Goal: Information Seeking & Learning: Learn about a topic

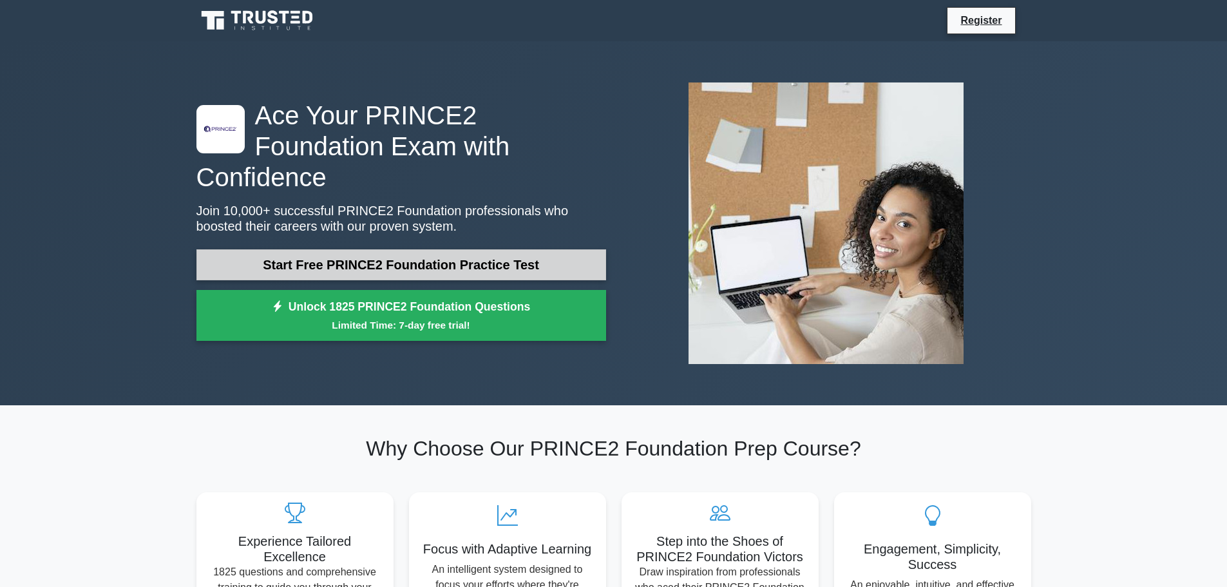
click at [384, 256] on link "Start Free PRINCE2 Foundation Practice Test" at bounding box center [401, 264] width 410 height 31
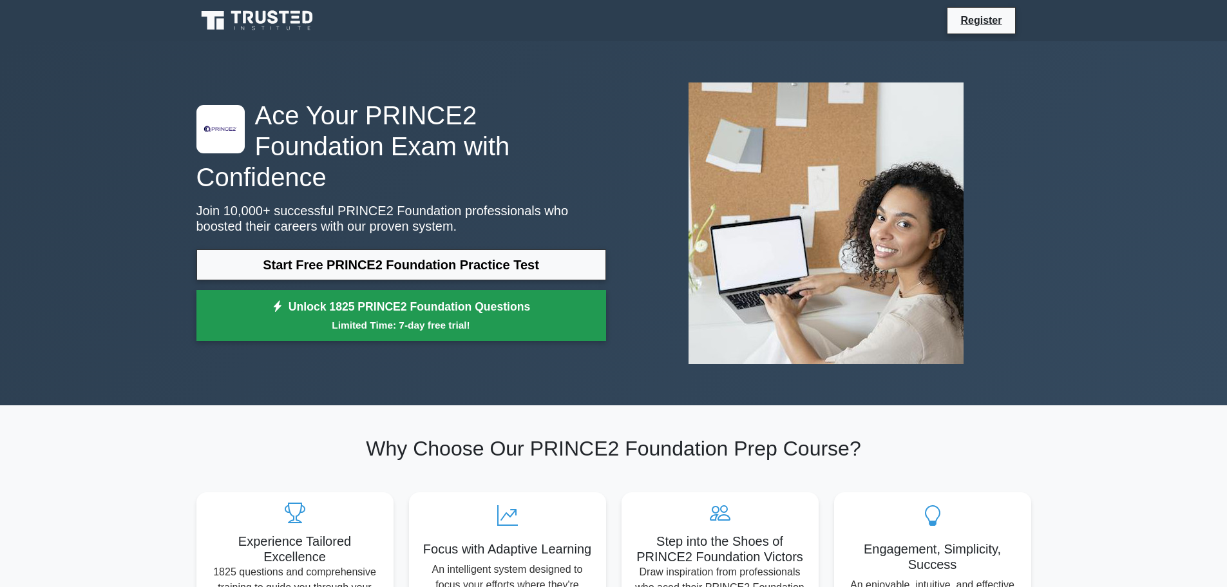
click at [475, 296] on link "Unlock 1825 PRINCE2 Foundation Questions Limited Time: 7-day free trial!" at bounding box center [401, 316] width 410 height 52
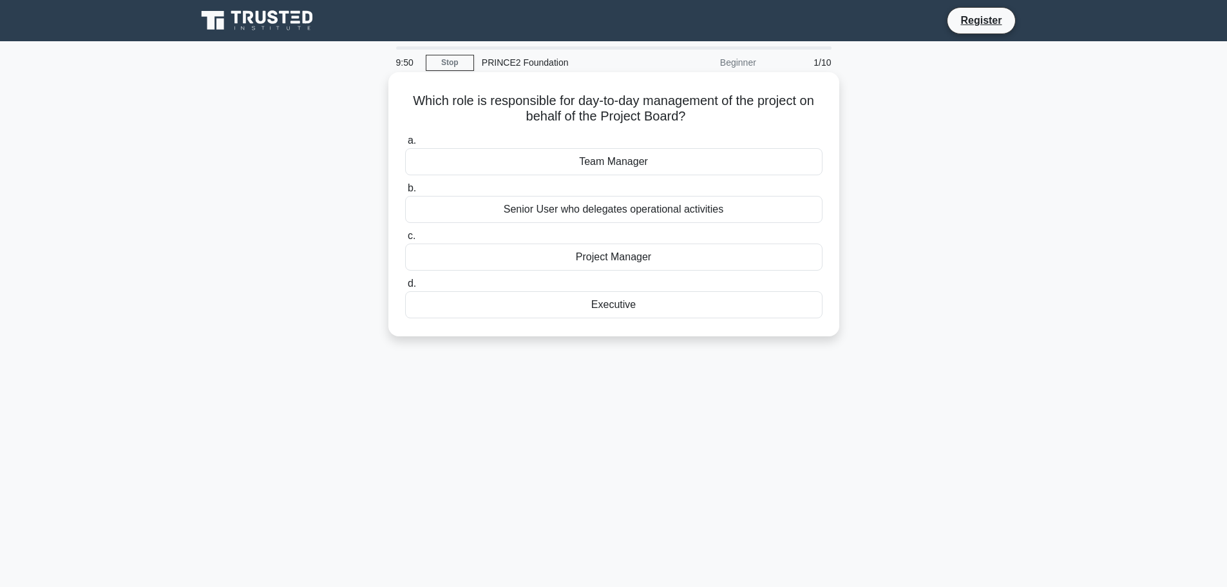
drag, startPoint x: 476, startPoint y: 100, endPoint x: 775, endPoint y: 113, distance: 299.7
click at [775, 113] on h5 "Which role is responsible for day-to-day management of the project on behalf of…" at bounding box center [614, 109] width 420 height 32
click at [645, 261] on div "Project Manager" at bounding box center [613, 256] width 417 height 27
click at [405, 240] on input "c. Project Manager" at bounding box center [405, 236] width 0 height 8
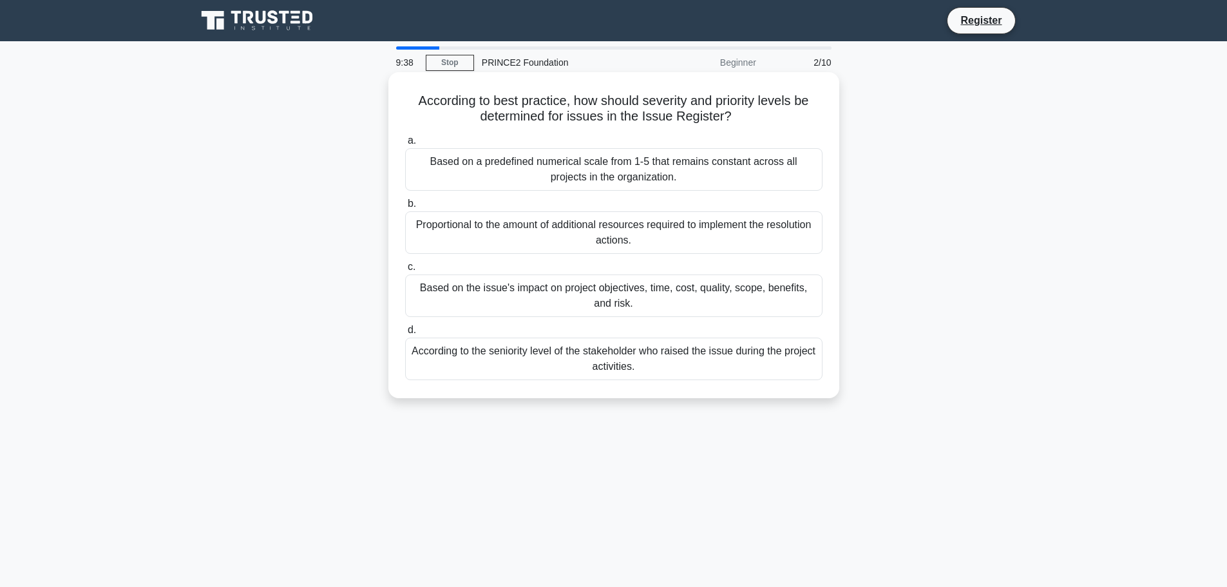
drag, startPoint x: 614, startPoint y: 100, endPoint x: 789, endPoint y: 115, distance: 175.7
click at [789, 115] on h5 "According to best practice, how should severity and priority levels be determin…" at bounding box center [614, 109] width 420 height 32
click at [642, 306] on div "Based on the issue's impact on project objectives, time, cost, quality, scope, …" at bounding box center [613, 295] width 417 height 43
click at [405, 271] on input "c. Based on the issue's impact on project objectives, time, cost, quality, scop…" at bounding box center [405, 267] width 0 height 8
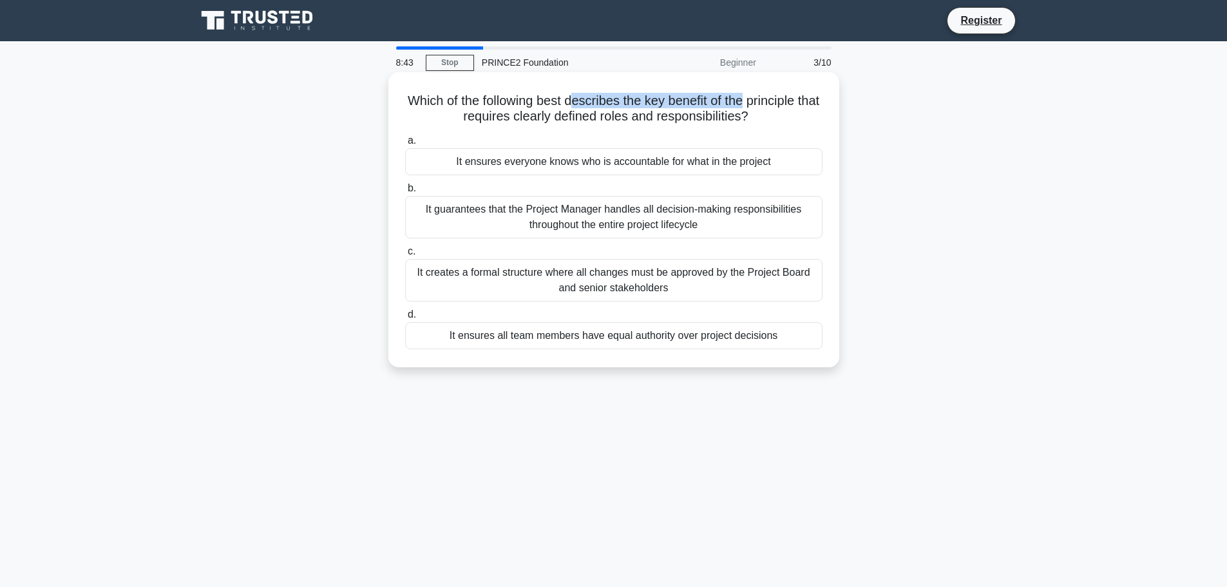
drag, startPoint x: 614, startPoint y: 100, endPoint x: 762, endPoint y: 95, distance: 148.2
click at [762, 95] on h5 "Which of the following best describes the key benefit of the principle that req…" at bounding box center [614, 109] width 420 height 32
drag, startPoint x: 447, startPoint y: 118, endPoint x: 680, endPoint y: 117, distance: 233.1
click at [680, 117] on h5 "Which of the following best describes the key benefit of the principle that req…" at bounding box center [614, 109] width 420 height 32
click at [571, 162] on div "It ensures everyone knows who is accountable for what in the project" at bounding box center [613, 161] width 417 height 27
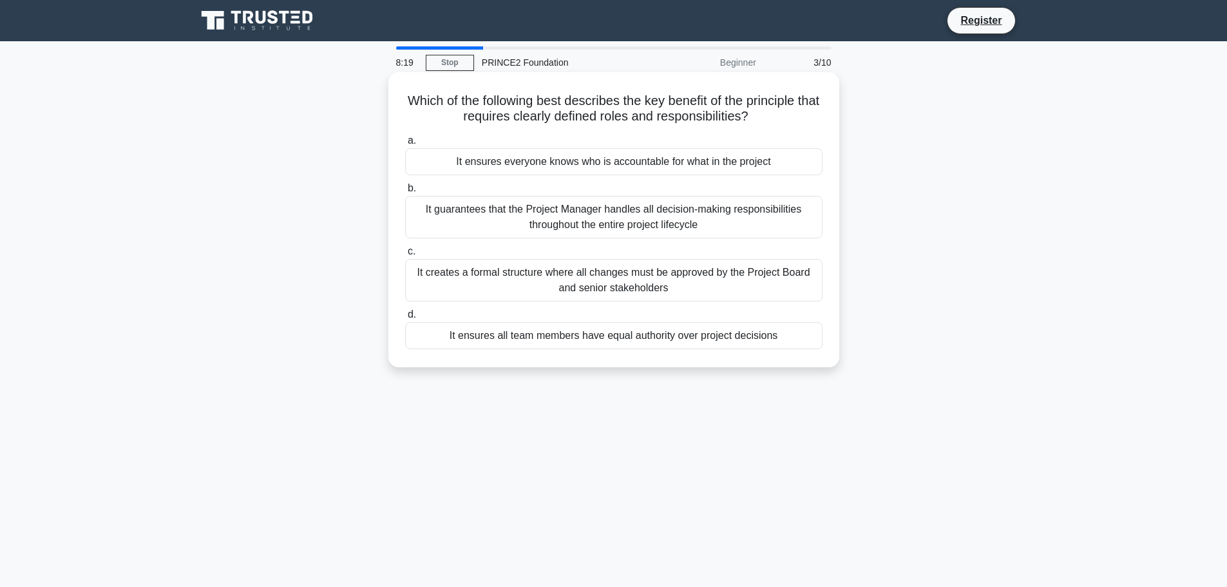
click at [405, 145] on input "a. It ensures everyone knows who is accountable for what in the project" at bounding box center [405, 141] width 0 height 8
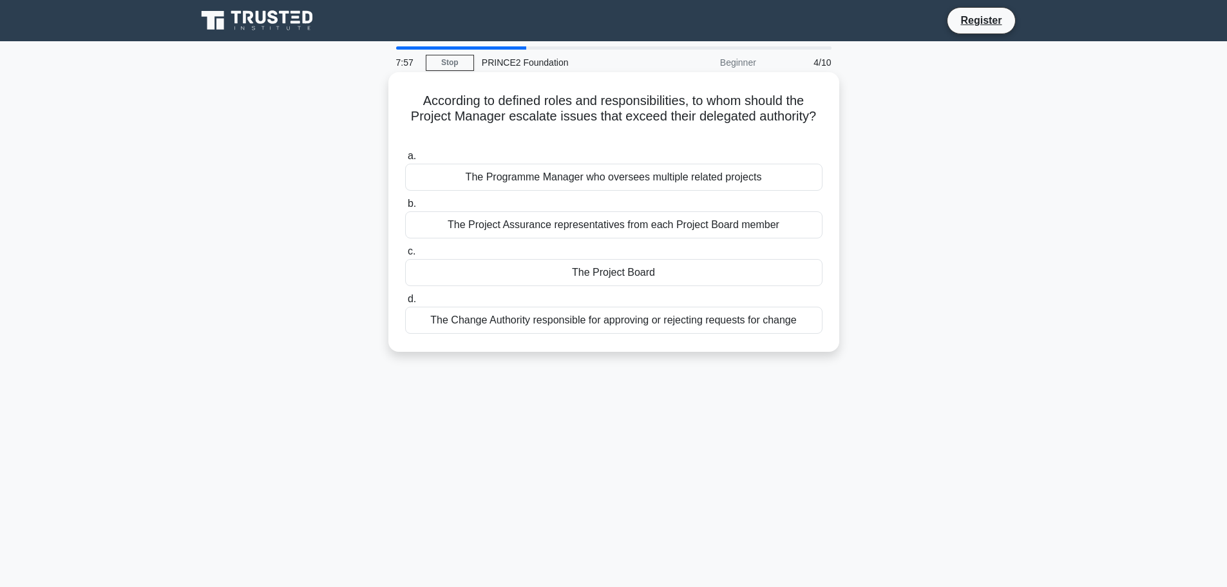
click at [627, 274] on div "The Project Board" at bounding box center [613, 272] width 417 height 27
click at [405, 256] on input "c. The Project Board" at bounding box center [405, 251] width 0 height 8
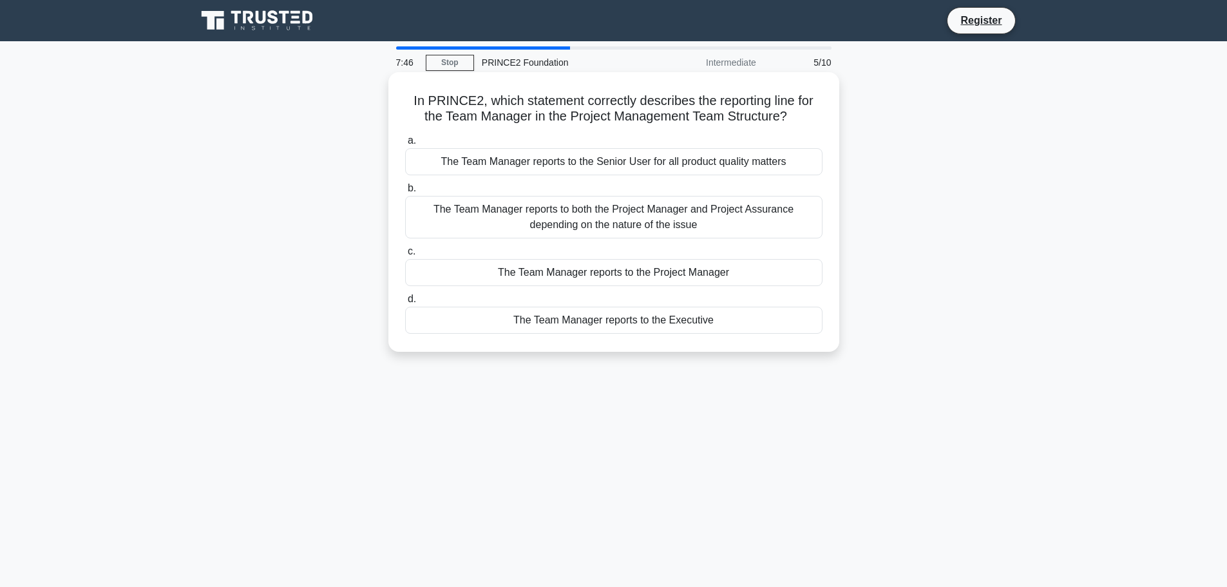
drag, startPoint x: 482, startPoint y: 104, endPoint x: 809, endPoint y: 111, distance: 327.2
click at [809, 111] on h5 "In PRINCE2, which statement correctly describes the reporting line for the Team…" at bounding box center [614, 109] width 420 height 32
drag, startPoint x: 677, startPoint y: 111, endPoint x: 754, endPoint y: 109, distance: 76.7
click at [679, 111] on h5 "In PRINCE2, which statement correctly describes the reporting line for the Team…" at bounding box center [614, 109] width 420 height 32
click at [789, 119] on h5 "In PRINCE2, which statement correctly describes the reporting line for the Team…" at bounding box center [614, 109] width 420 height 32
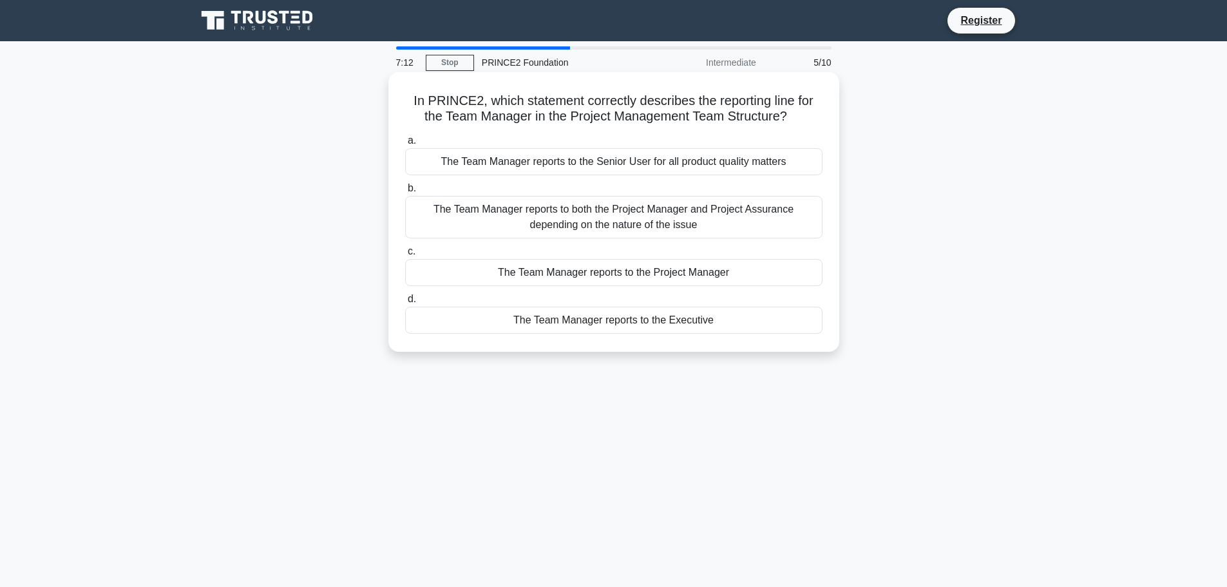
click at [791, 115] on h5 "In PRINCE2, which statement correctly describes the reporting line for the Team…" at bounding box center [614, 109] width 420 height 32
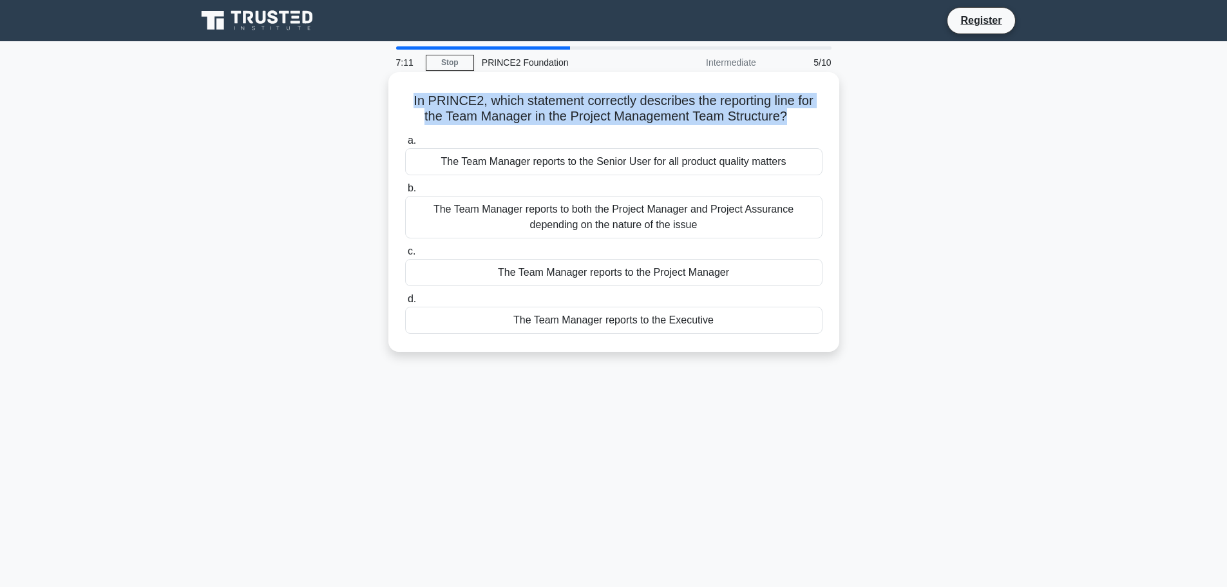
drag, startPoint x: 791, startPoint y: 117, endPoint x: 403, endPoint y: 95, distance: 388.9
click at [404, 95] on h5 "In PRINCE2, which statement correctly describes the reporting line for the Team…" at bounding box center [614, 109] width 420 height 32
drag, startPoint x: 719, startPoint y: 325, endPoint x: 408, endPoint y: 104, distance: 381.6
click at [408, 104] on div "In PRINCE2, which statement correctly describes the reporting line for the Team…" at bounding box center [613, 211] width 440 height 269
copy div "In PRINCE2, which statement correctly describes the reporting line for the Team…"
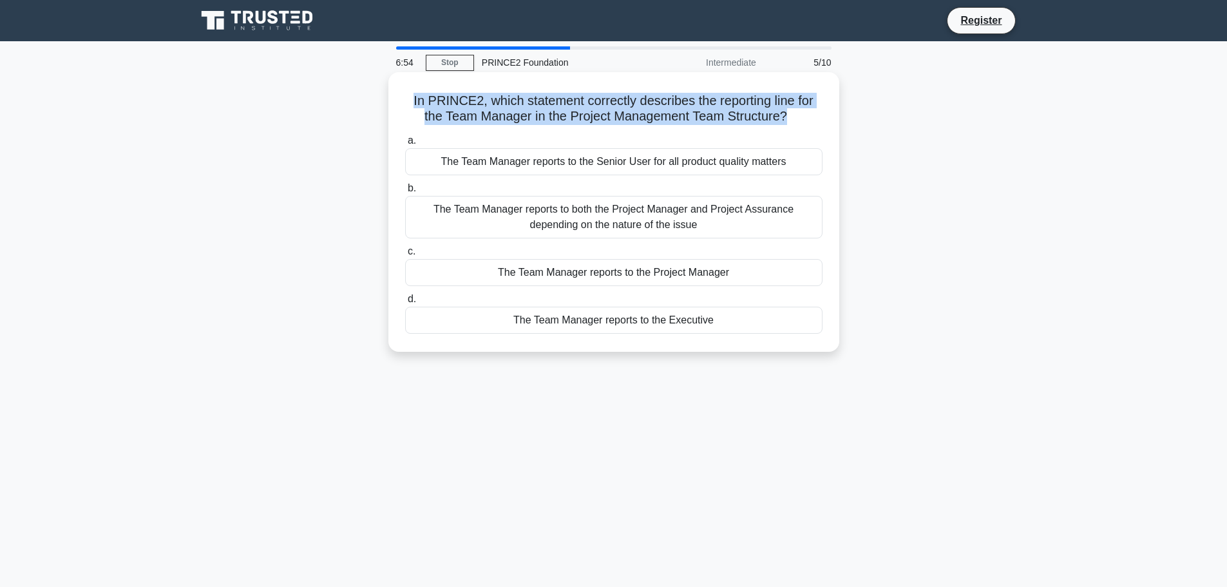
click at [764, 247] on label "c. The Team Manager reports to the Project Manager" at bounding box center [613, 264] width 417 height 43
click at [405, 247] on input "c. The Team Manager reports to the Project Manager" at bounding box center [405, 251] width 0 height 8
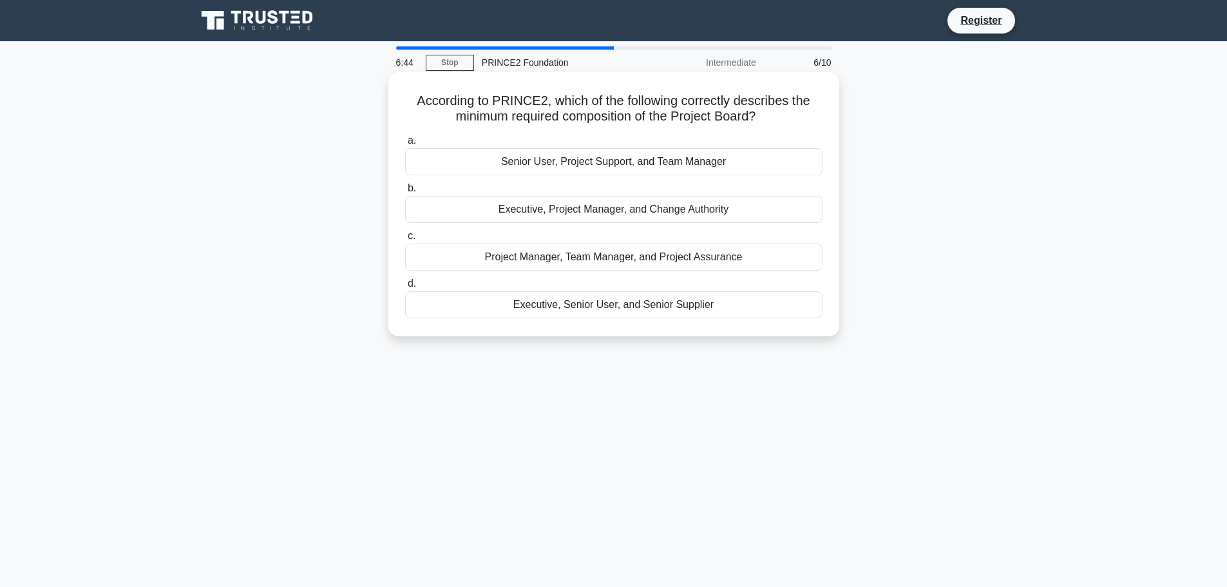
drag, startPoint x: 548, startPoint y: 101, endPoint x: 808, endPoint y: 117, distance: 260.6
click at [808, 117] on h5 "According to PRINCE2, which of the following correctly describes the minimum re…" at bounding box center [614, 109] width 420 height 32
click at [574, 214] on div "Executive, Project Manager, and Change Authority" at bounding box center [613, 209] width 417 height 27
click at [405, 193] on input "b. Executive, Project Manager, and Change Authority" at bounding box center [405, 188] width 0 height 8
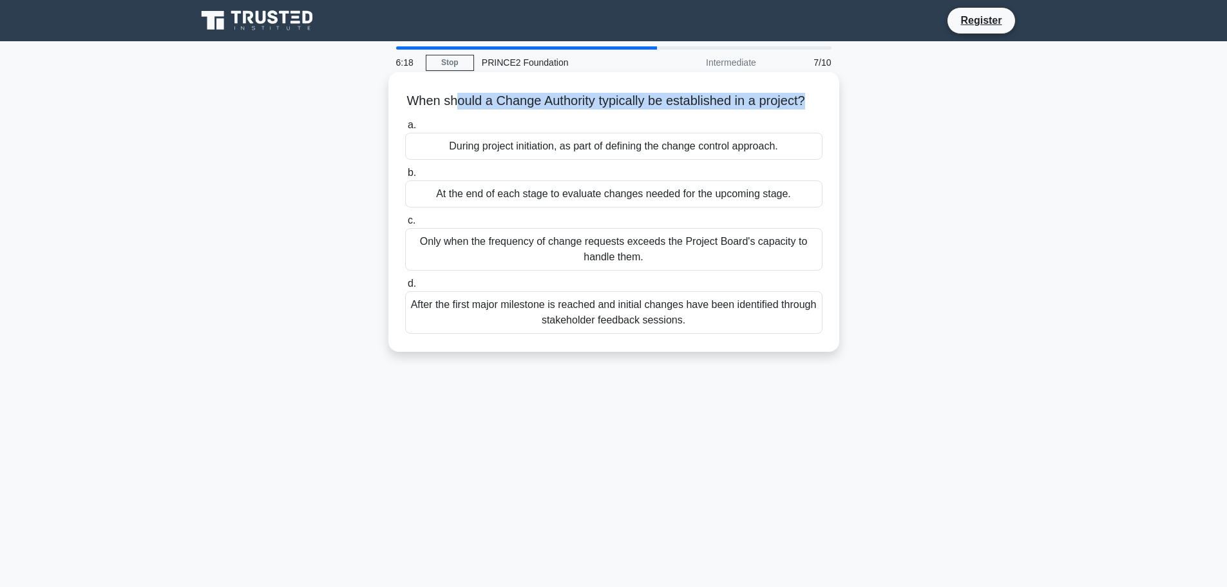
drag, startPoint x: 457, startPoint y: 104, endPoint x: 820, endPoint y: 102, distance: 362.5
click at [820, 102] on h5 "When should a Change Authority typically be established in a project? .spinner_…" at bounding box center [614, 101] width 420 height 17
click at [533, 160] on div "During project initiation, as part of defining the change control approach." at bounding box center [613, 146] width 417 height 27
click at [405, 129] on input "a. During project initiation, as part of defining the change control approach." at bounding box center [405, 125] width 0 height 8
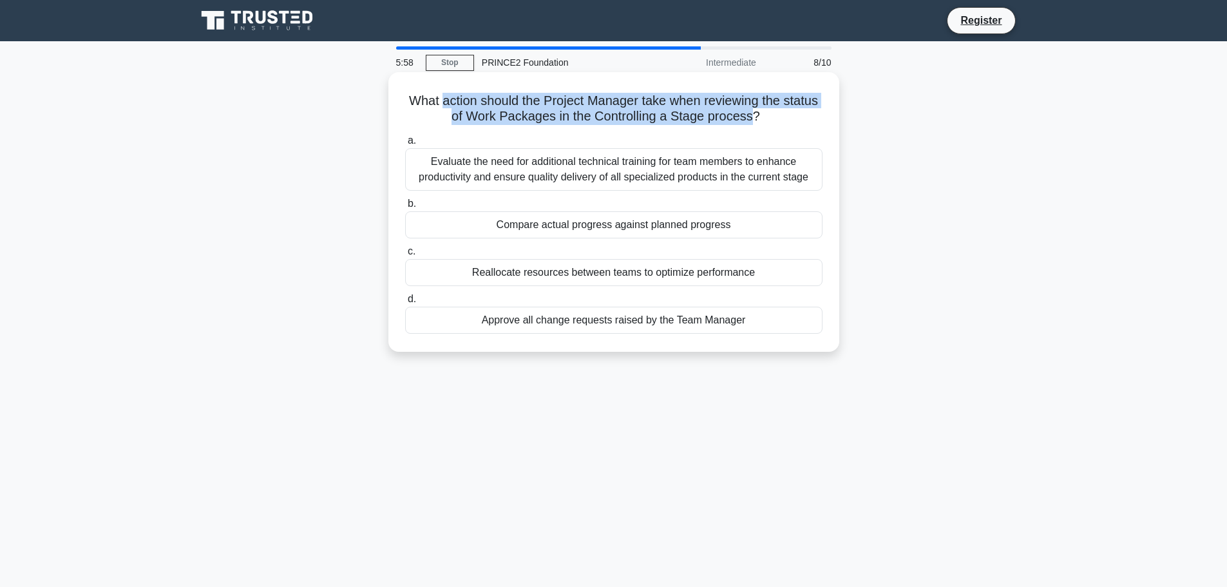
drag, startPoint x: 460, startPoint y: 100, endPoint x: 771, endPoint y: 122, distance: 311.7
click at [771, 122] on h5 "What action should the Project Manager take when reviewing the status of Work P…" at bounding box center [614, 109] width 420 height 32
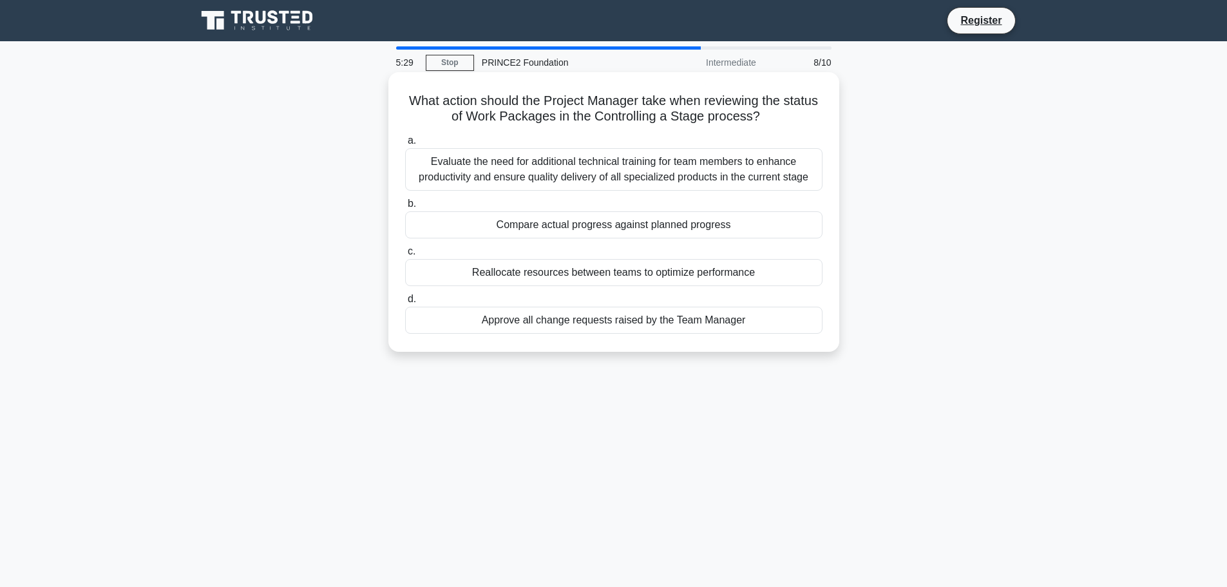
click at [504, 169] on div "Evaluate the need for additional technical training for team members to enhance…" at bounding box center [613, 169] width 417 height 43
click at [405, 145] on input "a. Evaluate the need for additional technical training for team members to enha…" at bounding box center [405, 141] width 0 height 8
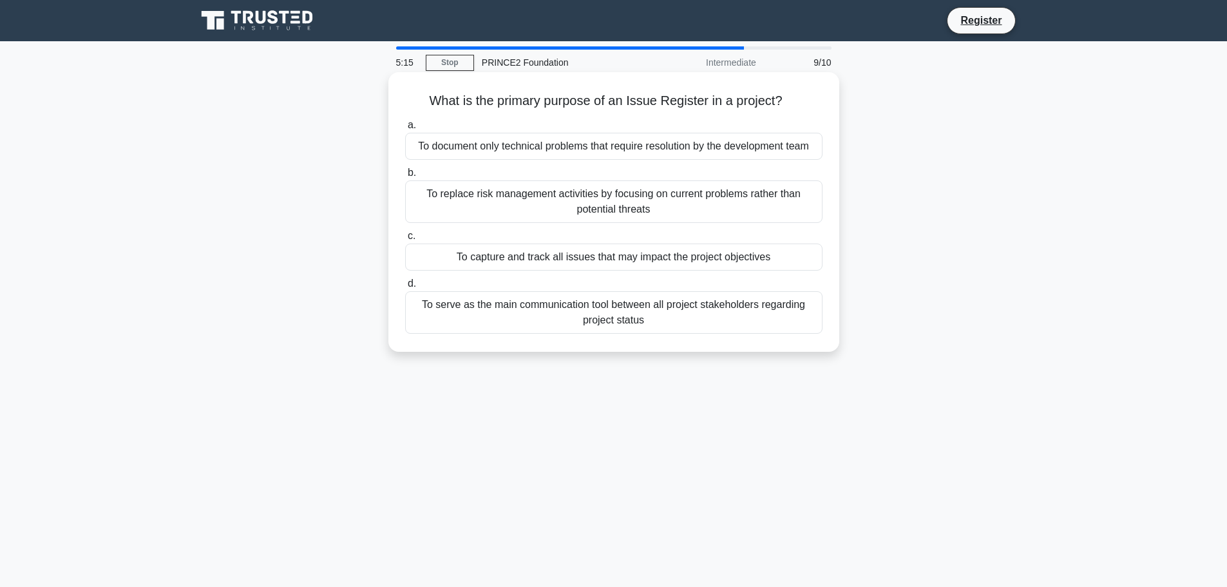
click at [480, 253] on div "To capture and track all issues that may impact the project objectives" at bounding box center [613, 256] width 417 height 27
click at [405, 240] on input "c. To capture and track all issues that may impact the project objectives" at bounding box center [405, 236] width 0 height 8
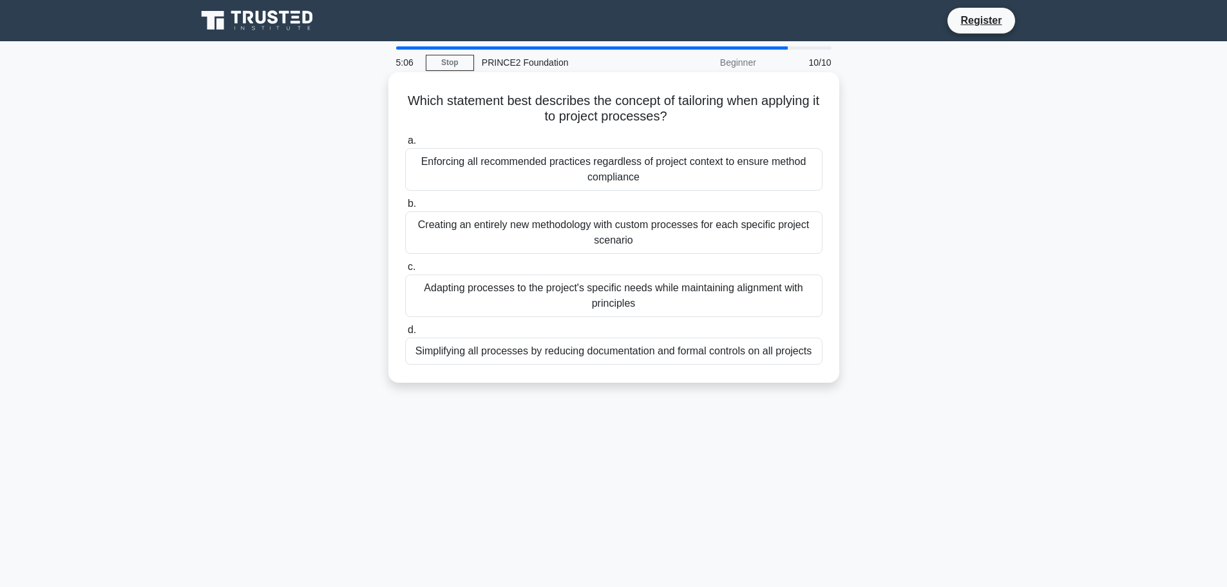
drag, startPoint x: 468, startPoint y: 102, endPoint x: 797, endPoint y: 114, distance: 329.3
click at [797, 114] on h5 "Which statement best describes the concept of tailoring when applying it to pro…" at bounding box center [614, 109] width 420 height 32
click at [476, 297] on div "Adapting processes to the project's specific needs while maintaining alignment …" at bounding box center [613, 295] width 417 height 43
click at [405, 271] on input "c. Adapting processes to the project's specific needs while maintaining alignme…" at bounding box center [405, 267] width 0 height 8
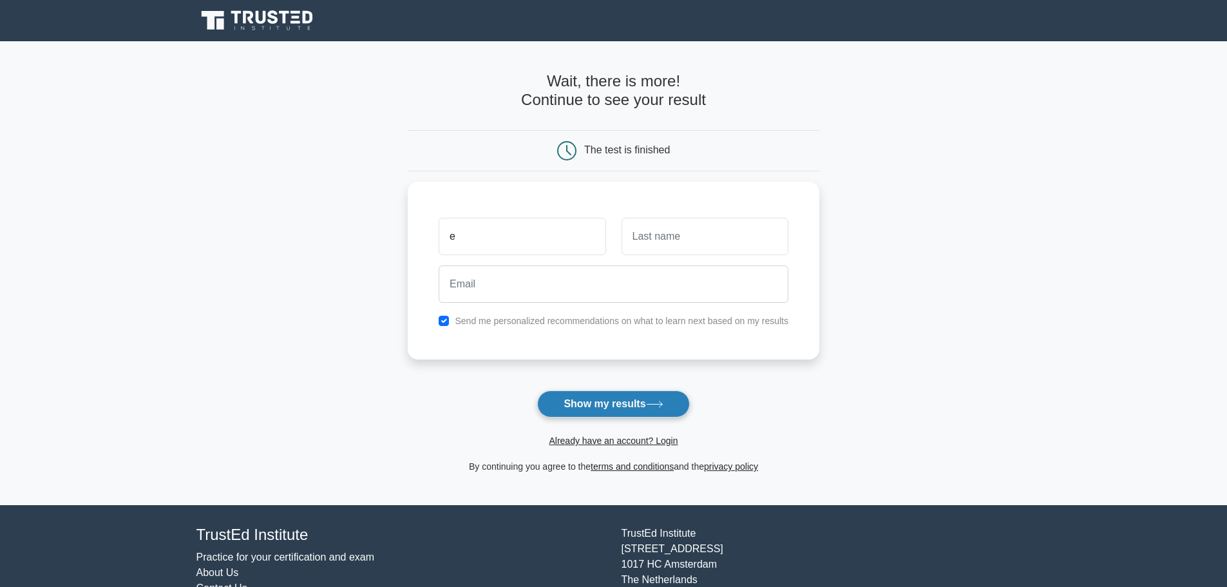
type input "e"
click at [605, 396] on button "Show my results" at bounding box center [613, 403] width 152 height 27
click at [442, 315] on input "checkbox" at bounding box center [444, 317] width 10 height 10
checkbox input "false"
click at [644, 241] on input "text" at bounding box center [704, 232] width 167 height 37
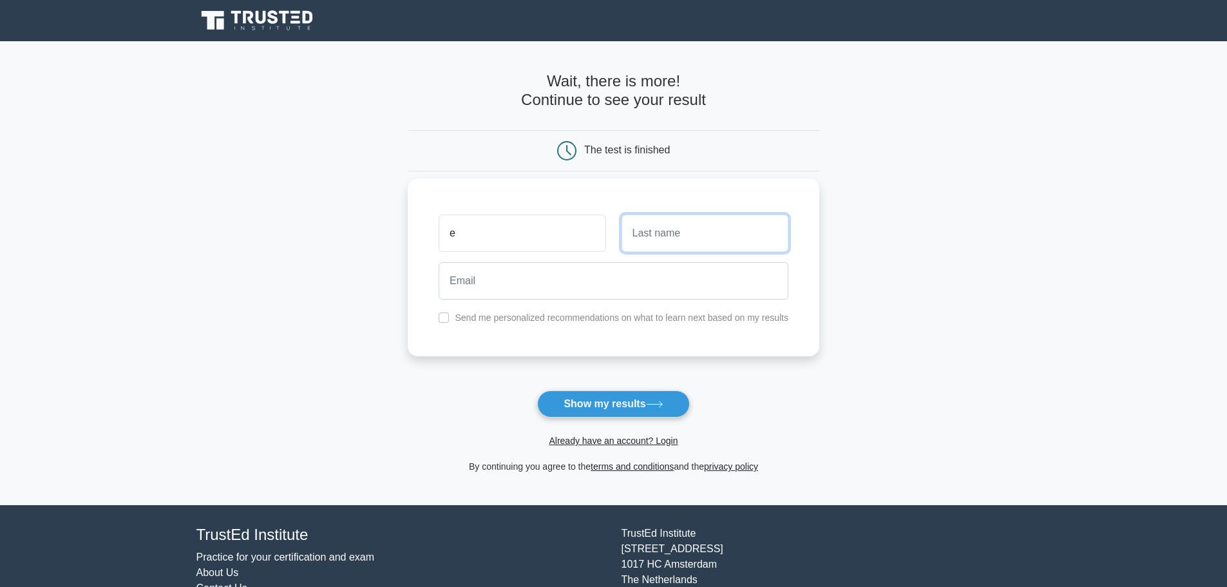
type input "Atobatele"
click at [547, 238] on input "e" at bounding box center [522, 232] width 167 height 37
type input "[MEDICAL_DATA]"
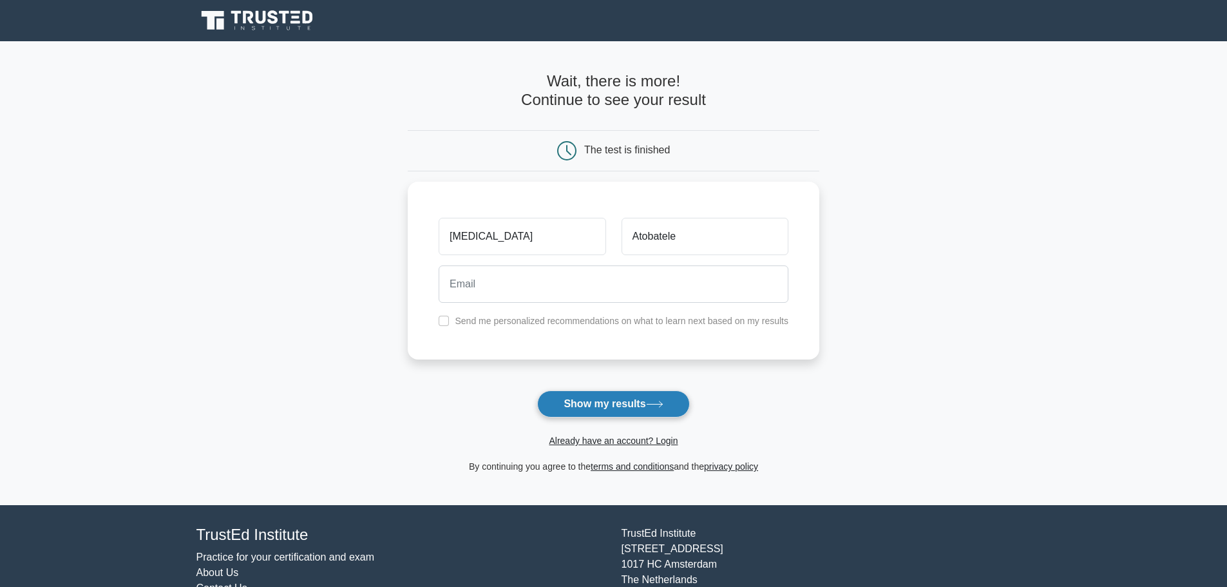
click at [616, 394] on button "Show my results" at bounding box center [613, 403] width 152 height 27
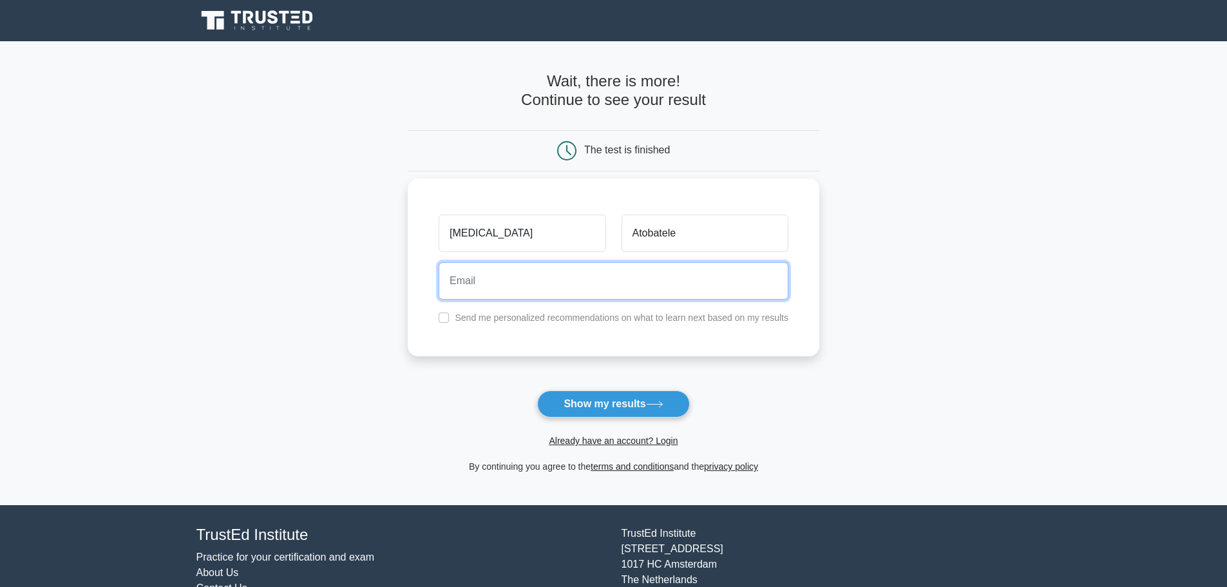
click at [571, 291] on input "email" at bounding box center [614, 280] width 350 height 37
type input "[EMAIL_ADDRESS][DOMAIN_NAME]"
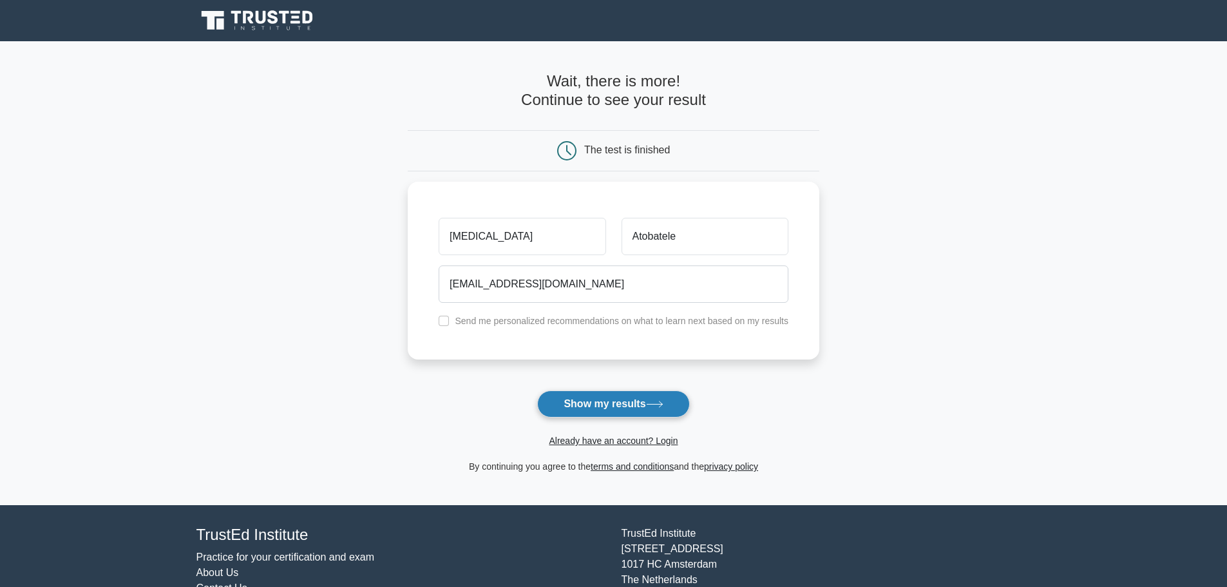
click at [603, 393] on button "Show my results" at bounding box center [613, 403] width 152 height 27
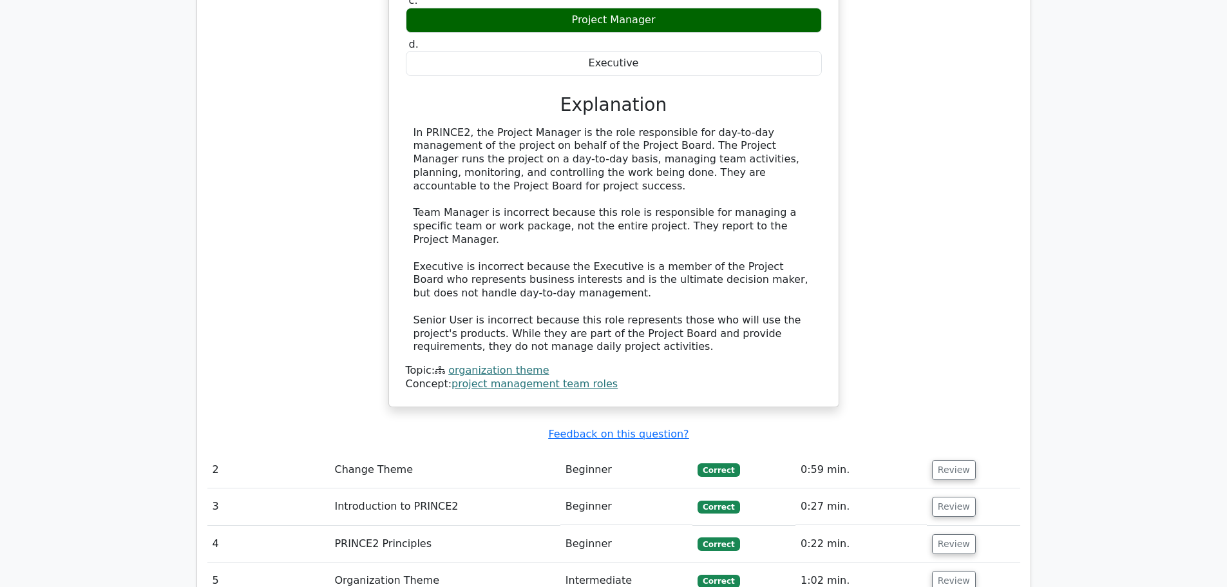
scroll to position [1288, 0]
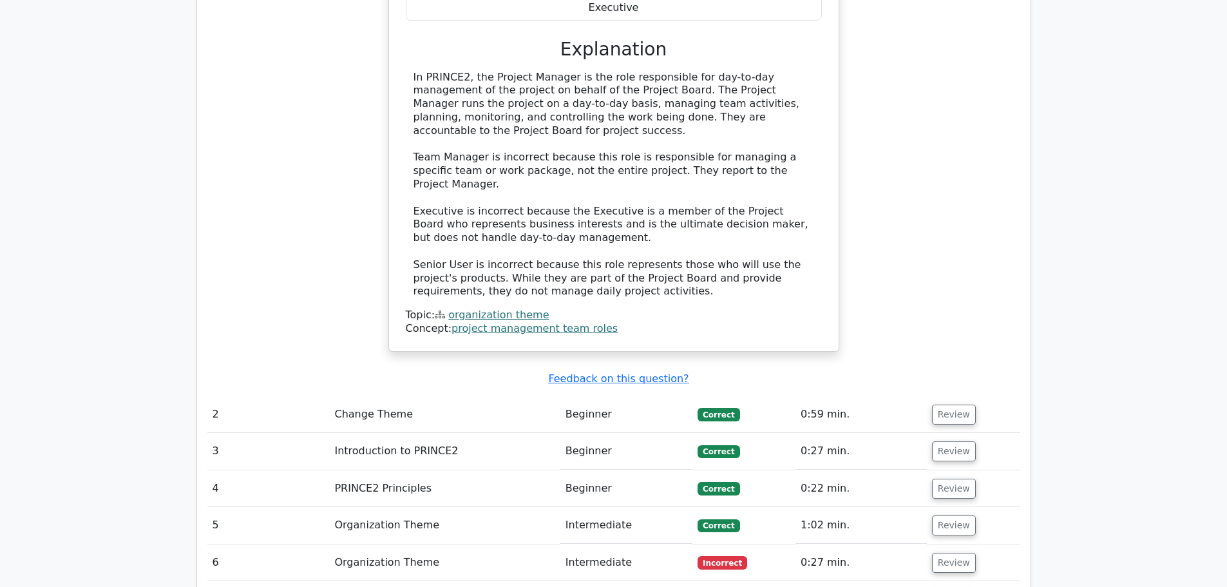
click at [941, 544] on td "Review" at bounding box center [973, 562] width 93 height 37
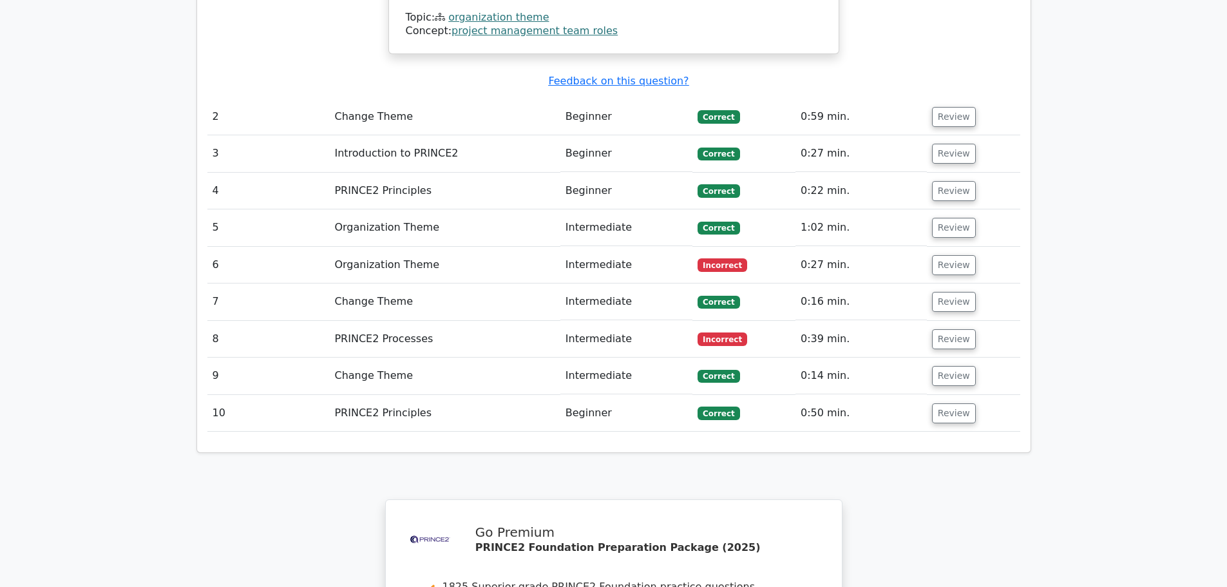
scroll to position [1610, 0]
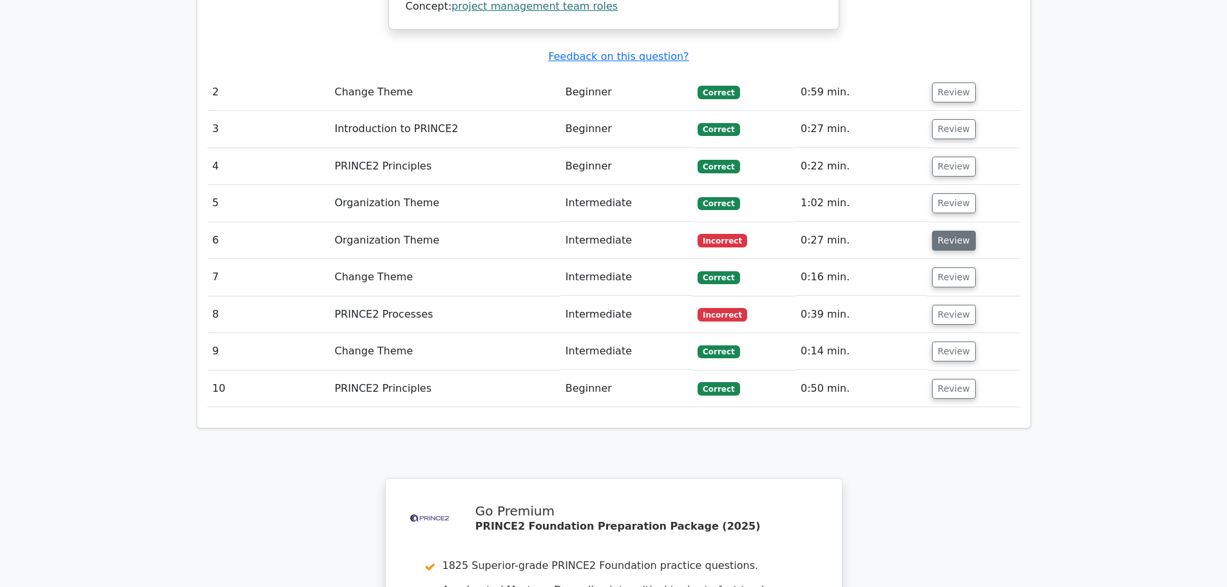
click at [949, 231] on button "Review" at bounding box center [954, 241] width 44 height 20
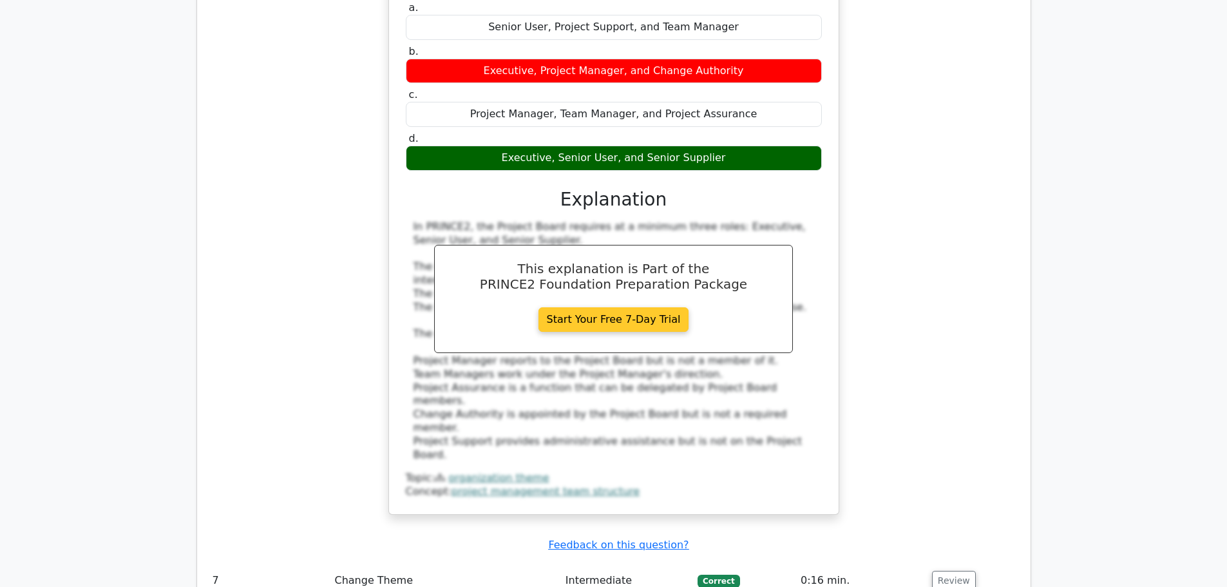
scroll to position [2061, 0]
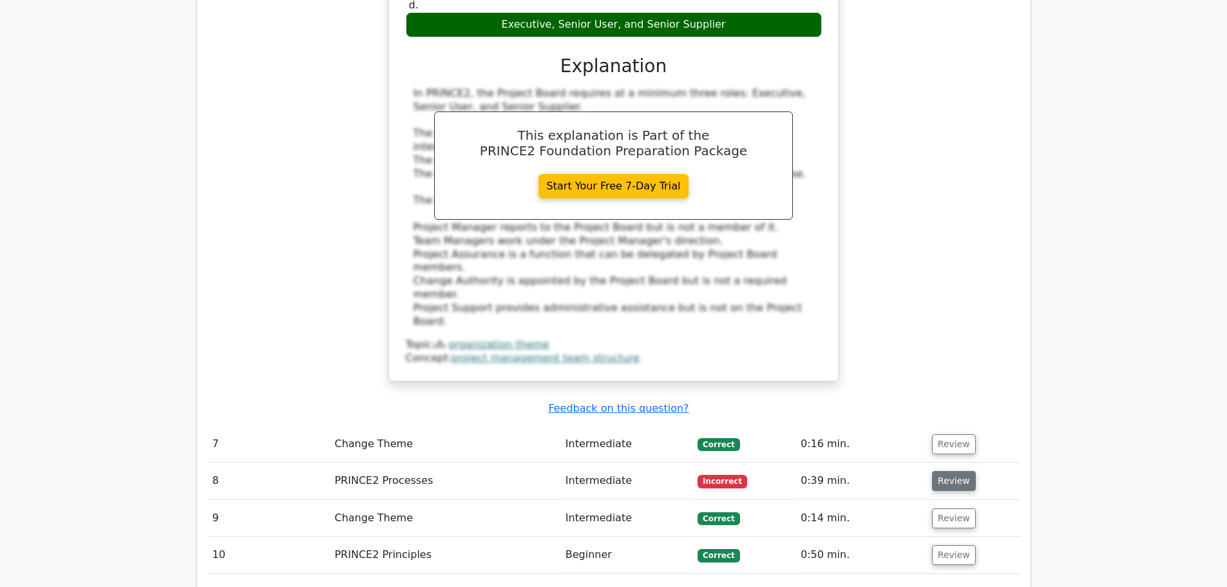
click at [939, 471] on button "Review" at bounding box center [954, 481] width 44 height 20
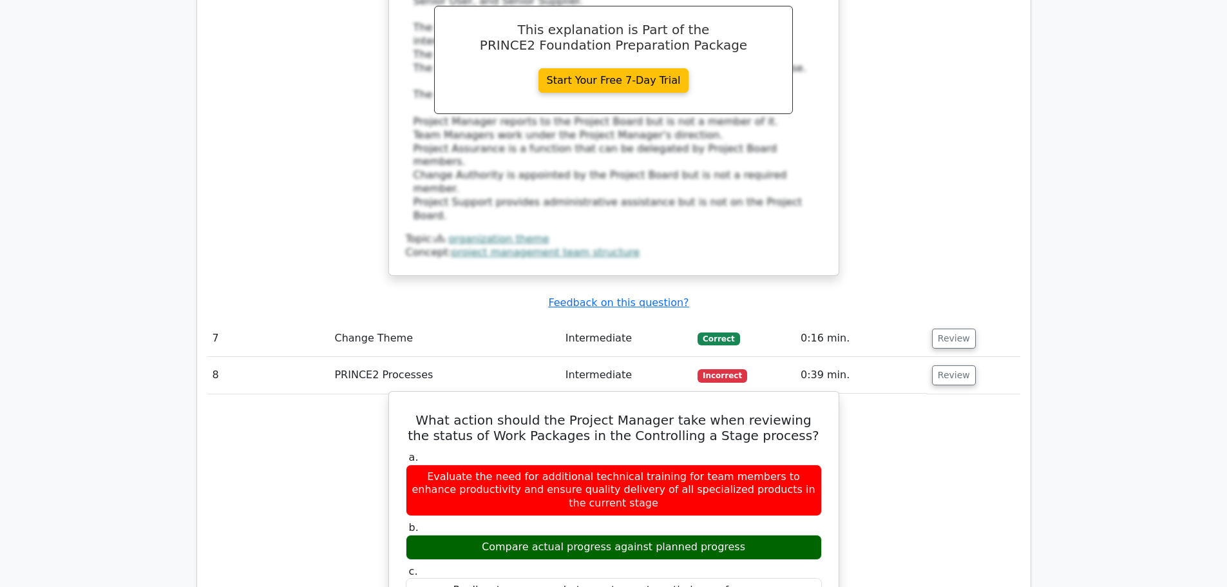
scroll to position [2189, 0]
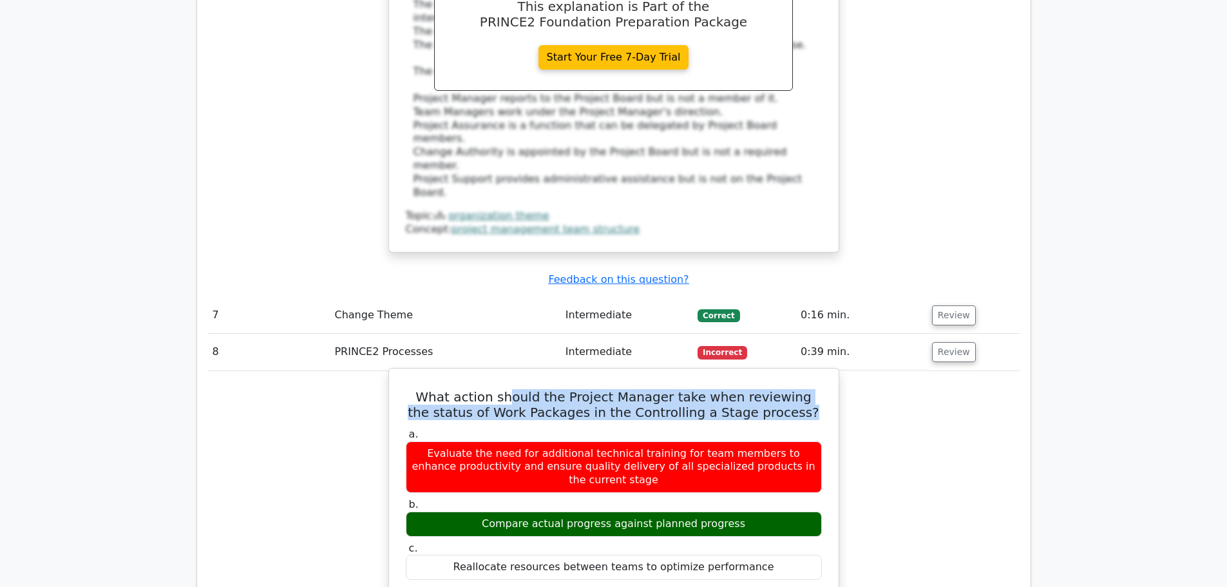
drag, startPoint x: 511, startPoint y: 271, endPoint x: 788, endPoint y: 293, distance: 277.8
click at [788, 389] on h5 "What action should the Project Manager take when reviewing the status of Work P…" at bounding box center [613, 404] width 419 height 31
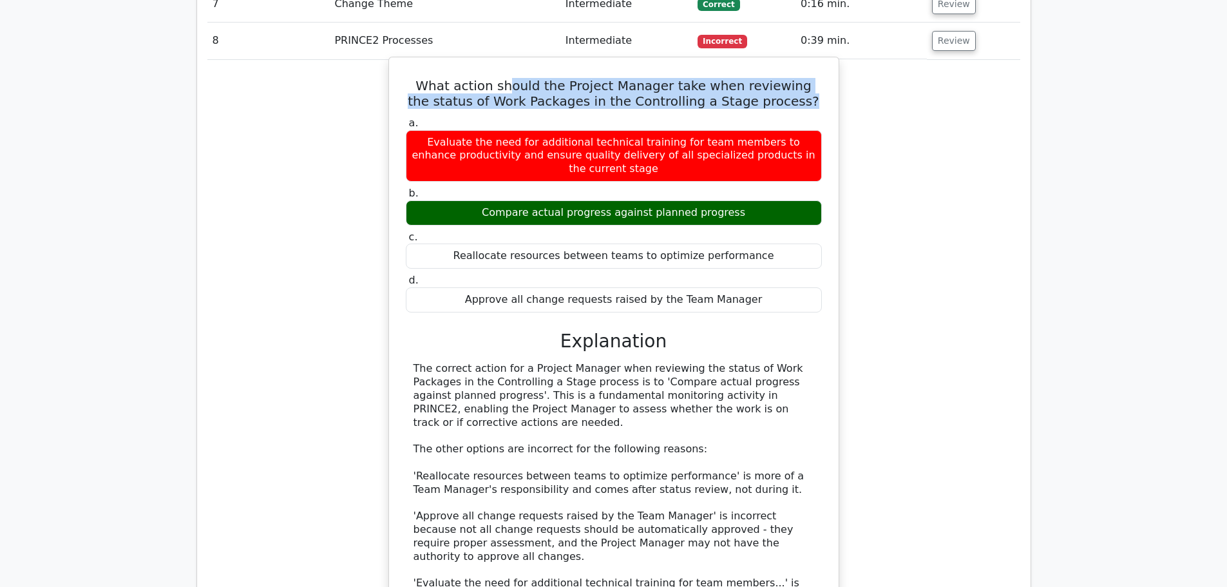
scroll to position [2511, 0]
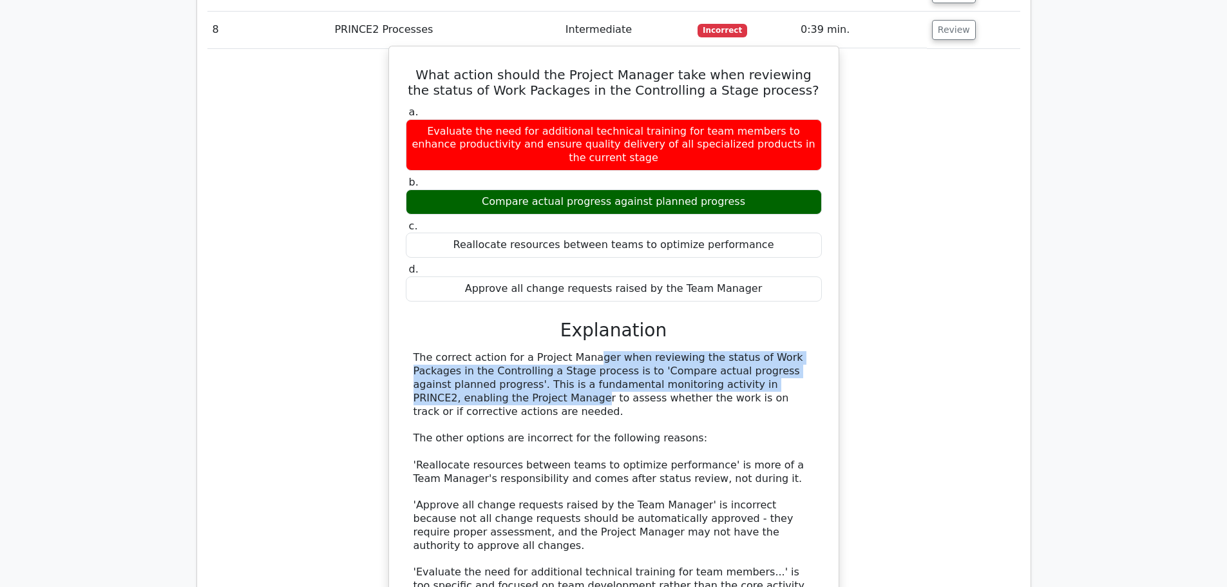
drag, startPoint x: 501, startPoint y: 219, endPoint x: 750, endPoint y: 243, distance: 249.7
click at [750, 351] on div "The correct action for a Project Manager when reviewing the status of Work Pack…" at bounding box center [613, 485] width 401 height 268
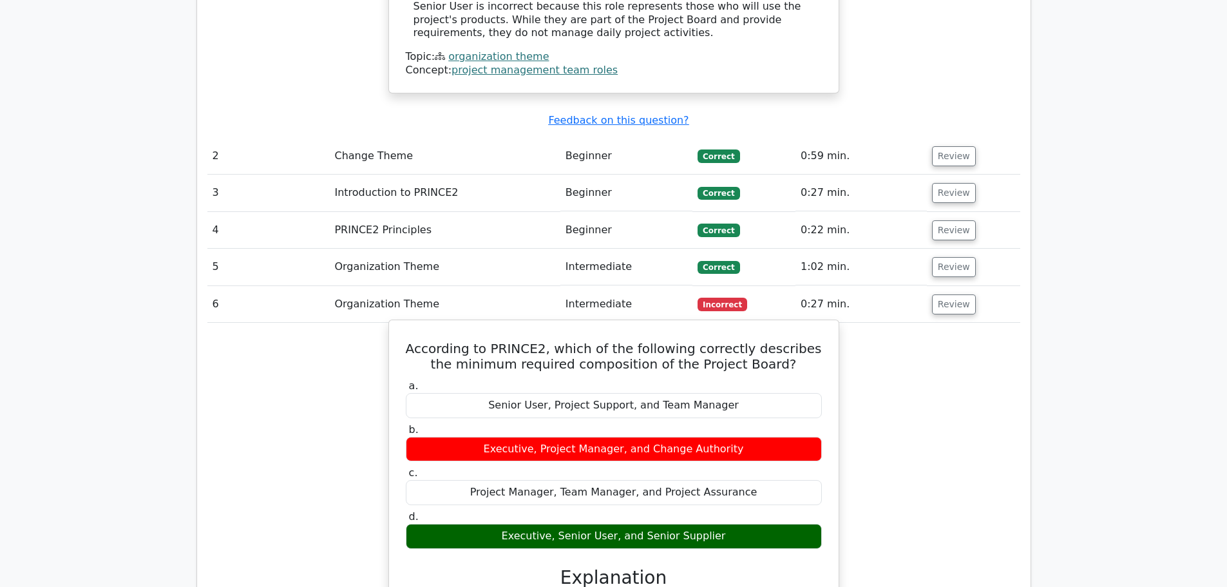
scroll to position [1545, 0]
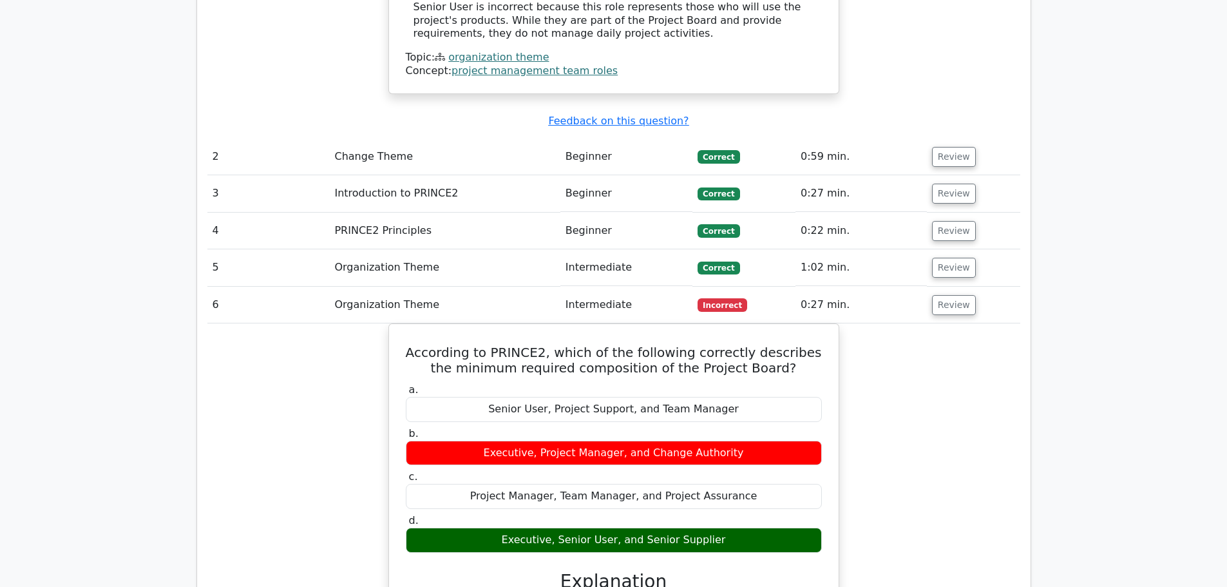
click at [936, 295] on button "Review" at bounding box center [954, 305] width 44 height 20
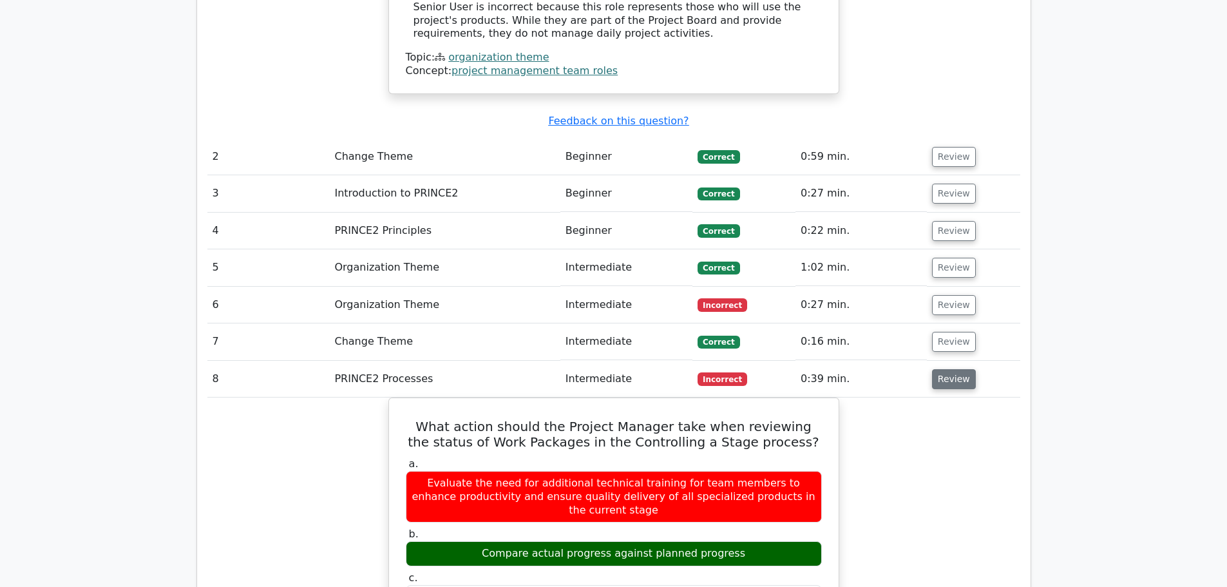
click at [945, 369] on button "Review" at bounding box center [954, 379] width 44 height 20
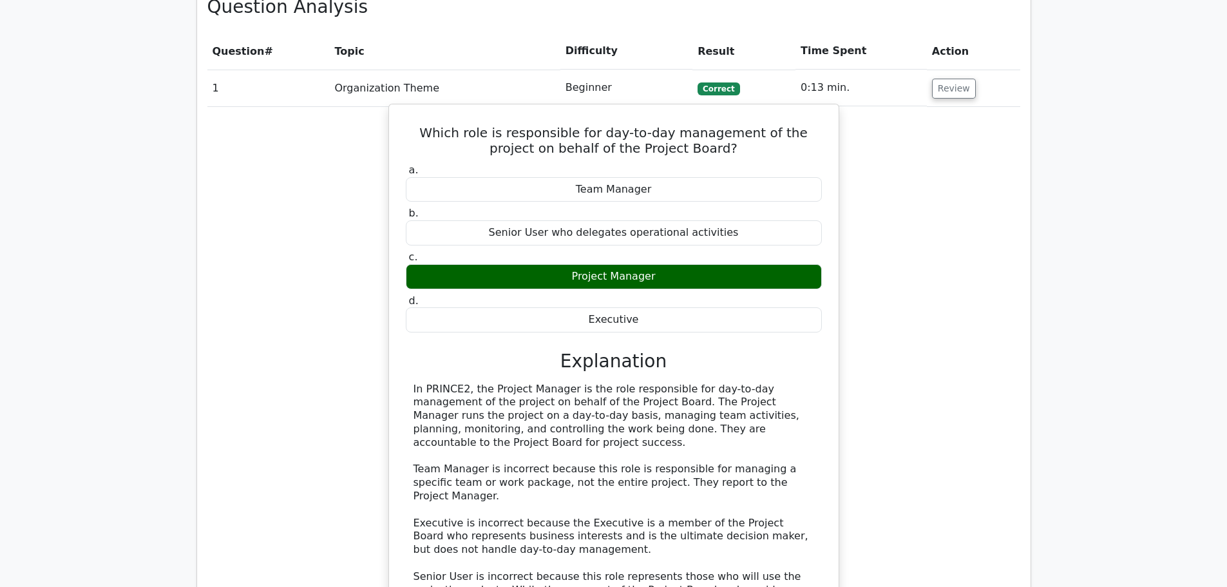
scroll to position [966, 0]
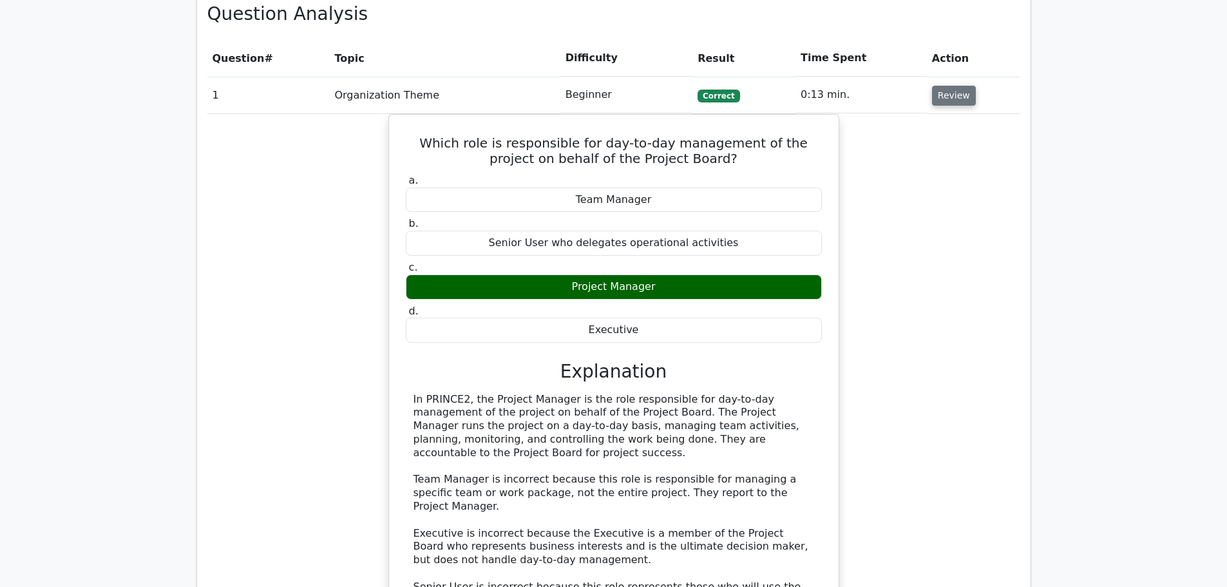
click at [943, 86] on button "Review" at bounding box center [954, 96] width 44 height 20
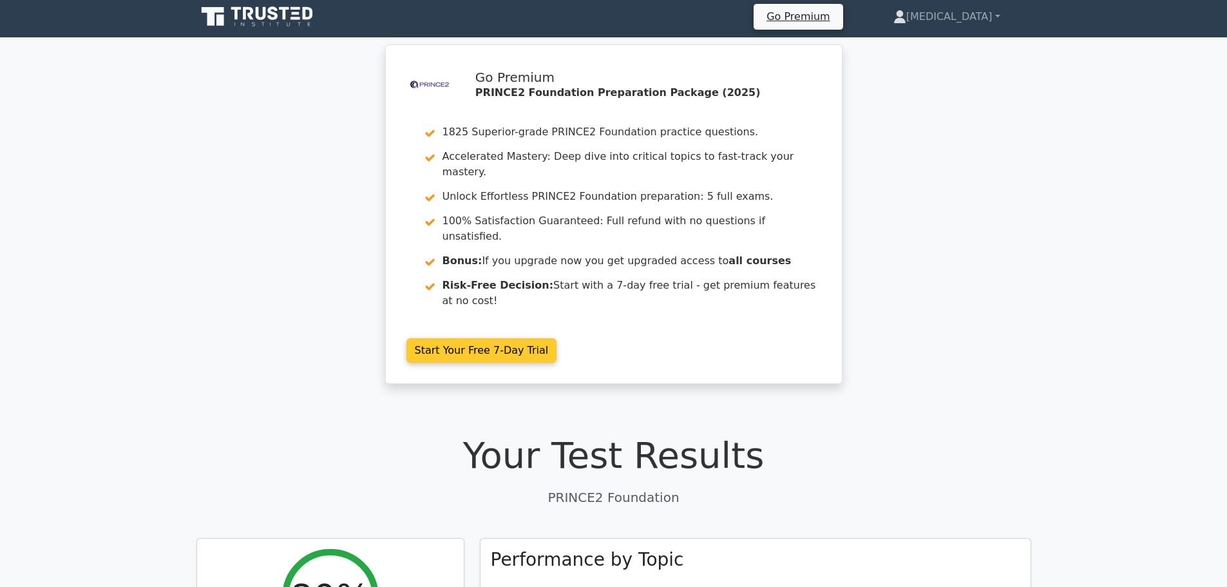
scroll to position [0, 0]
